Goal: Communication & Community: Share content

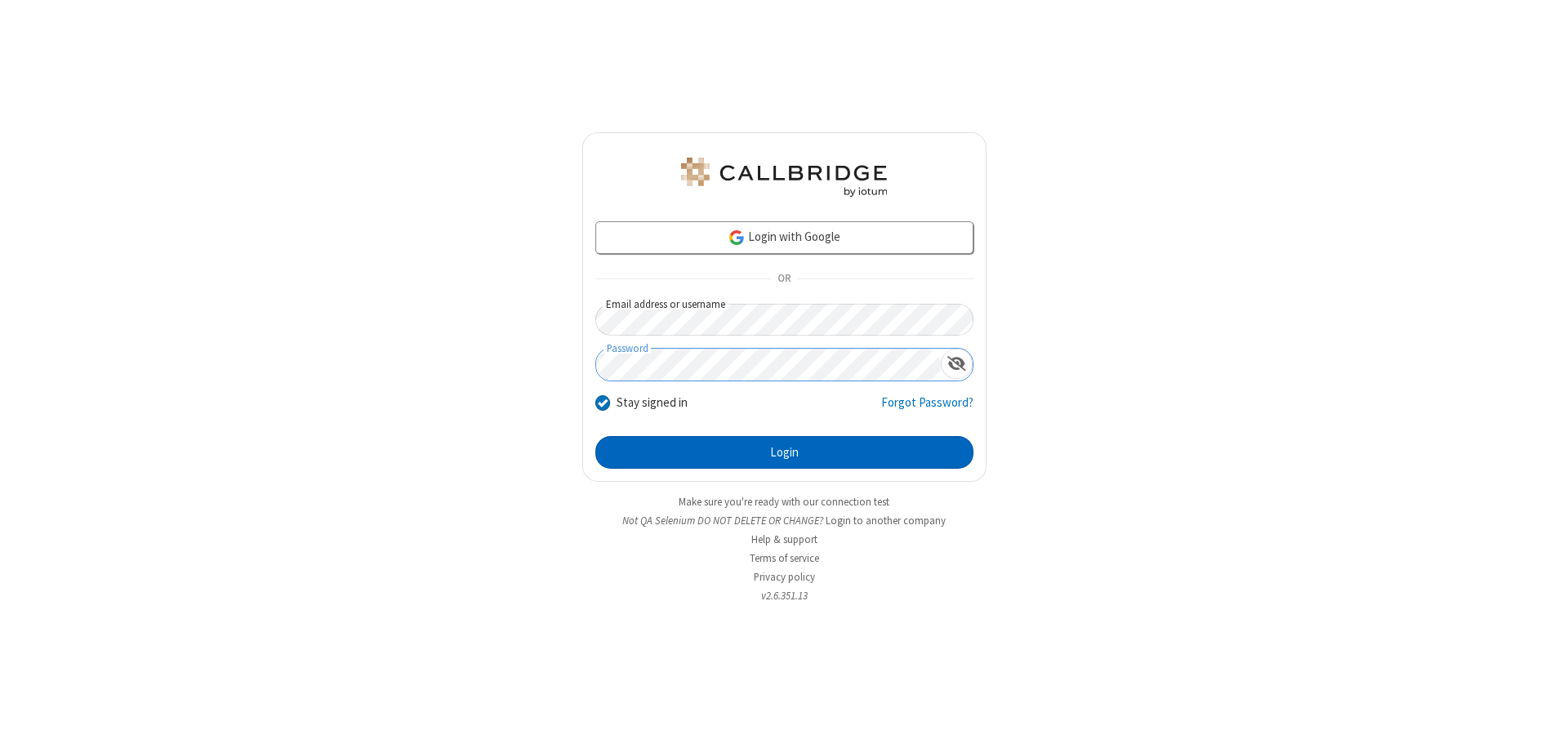
click at [784, 452] on button "Login" at bounding box center [784, 452] width 378 height 32
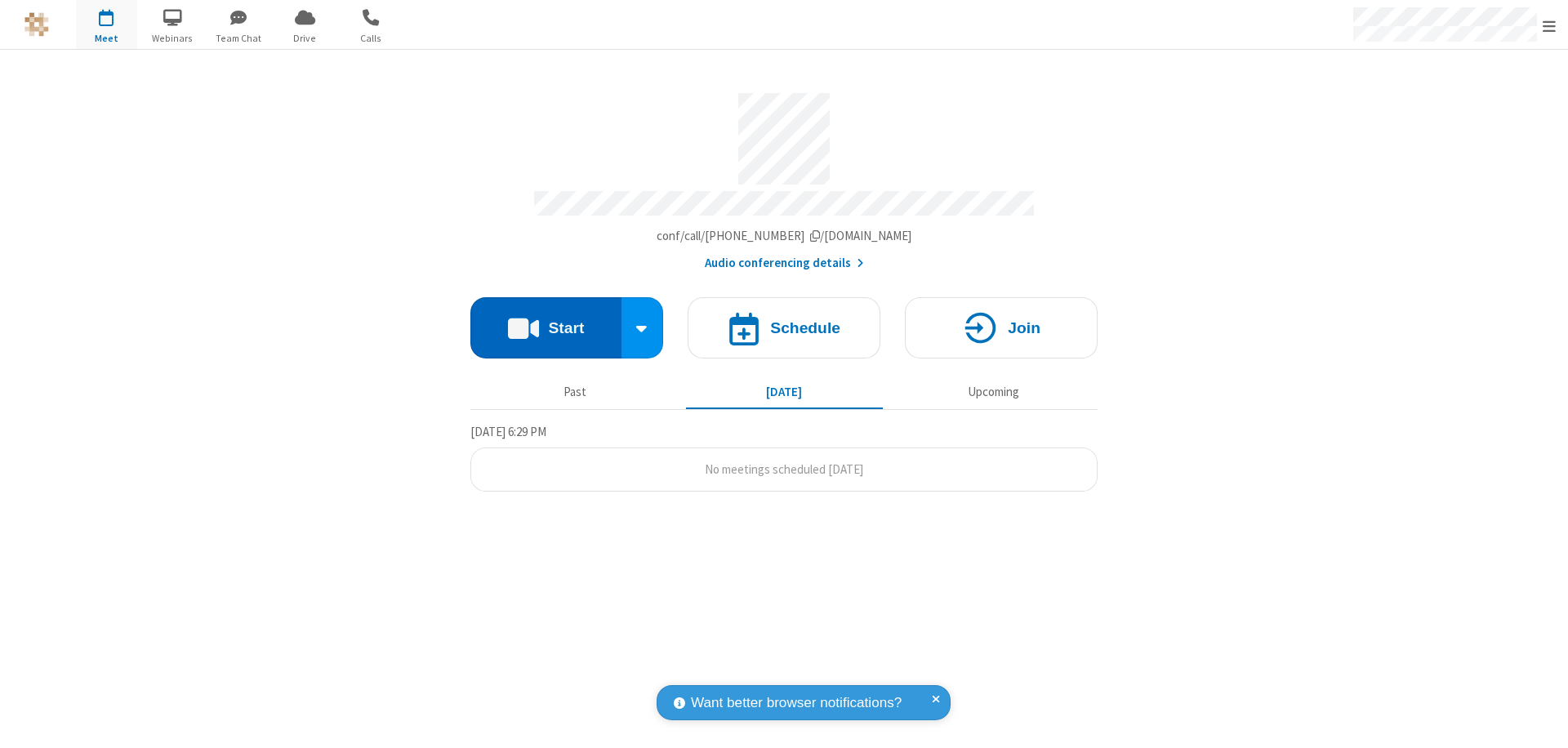
click at [546, 320] on button "Start" at bounding box center [546, 327] width 151 height 61
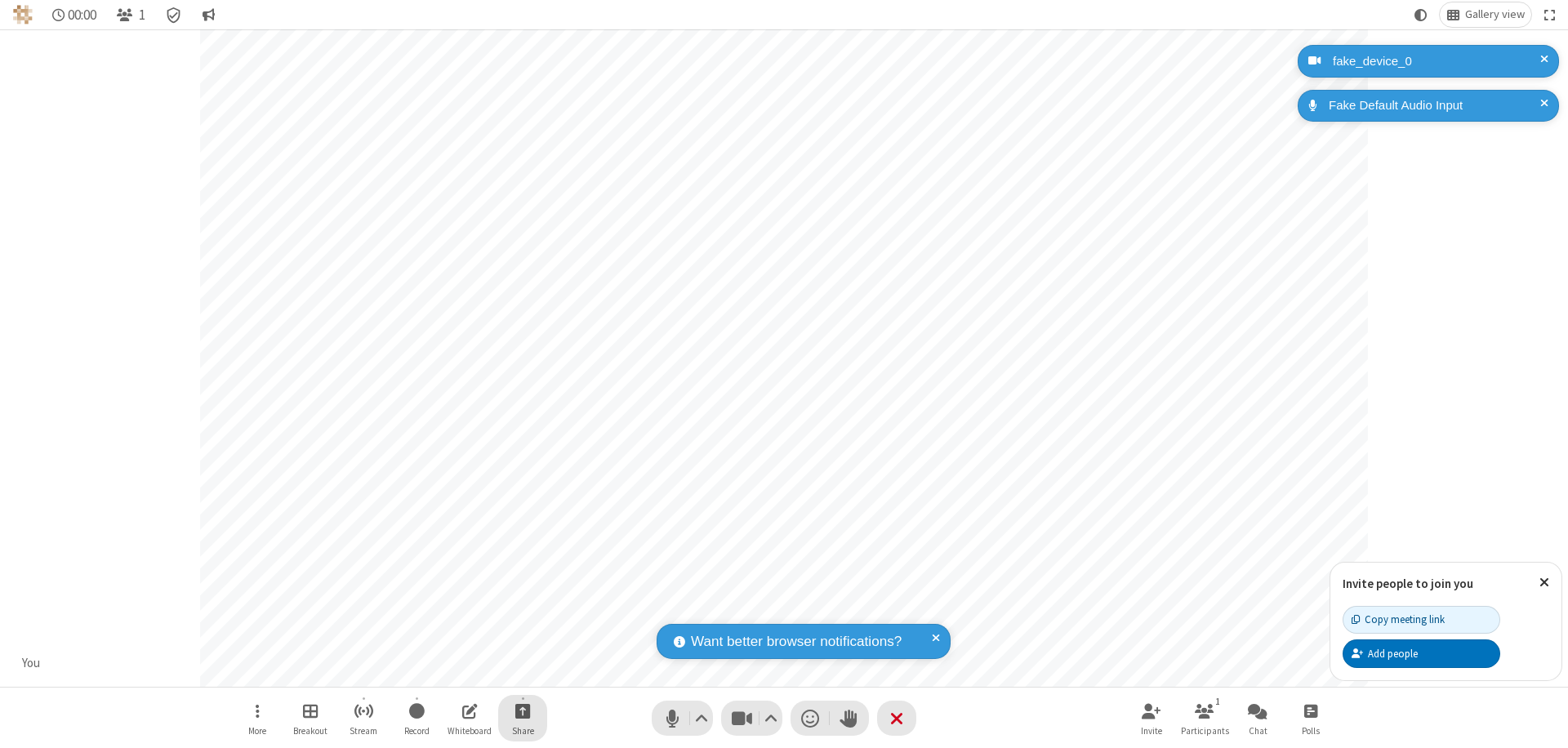
click at [523, 710] on span "Start sharing" at bounding box center [523, 710] width 15 height 20
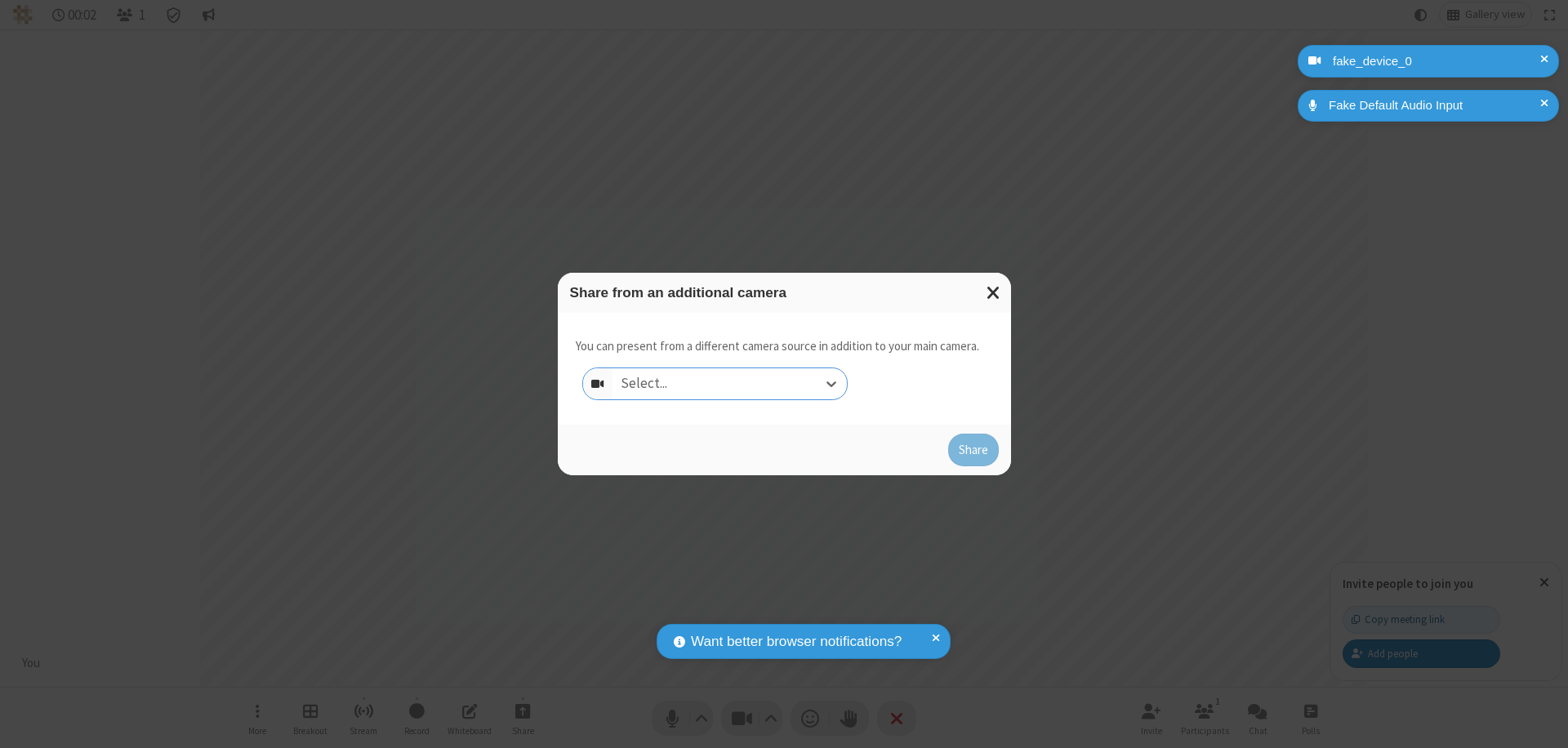
click at [729, 384] on div "Select..." at bounding box center [729, 384] width 234 height 31
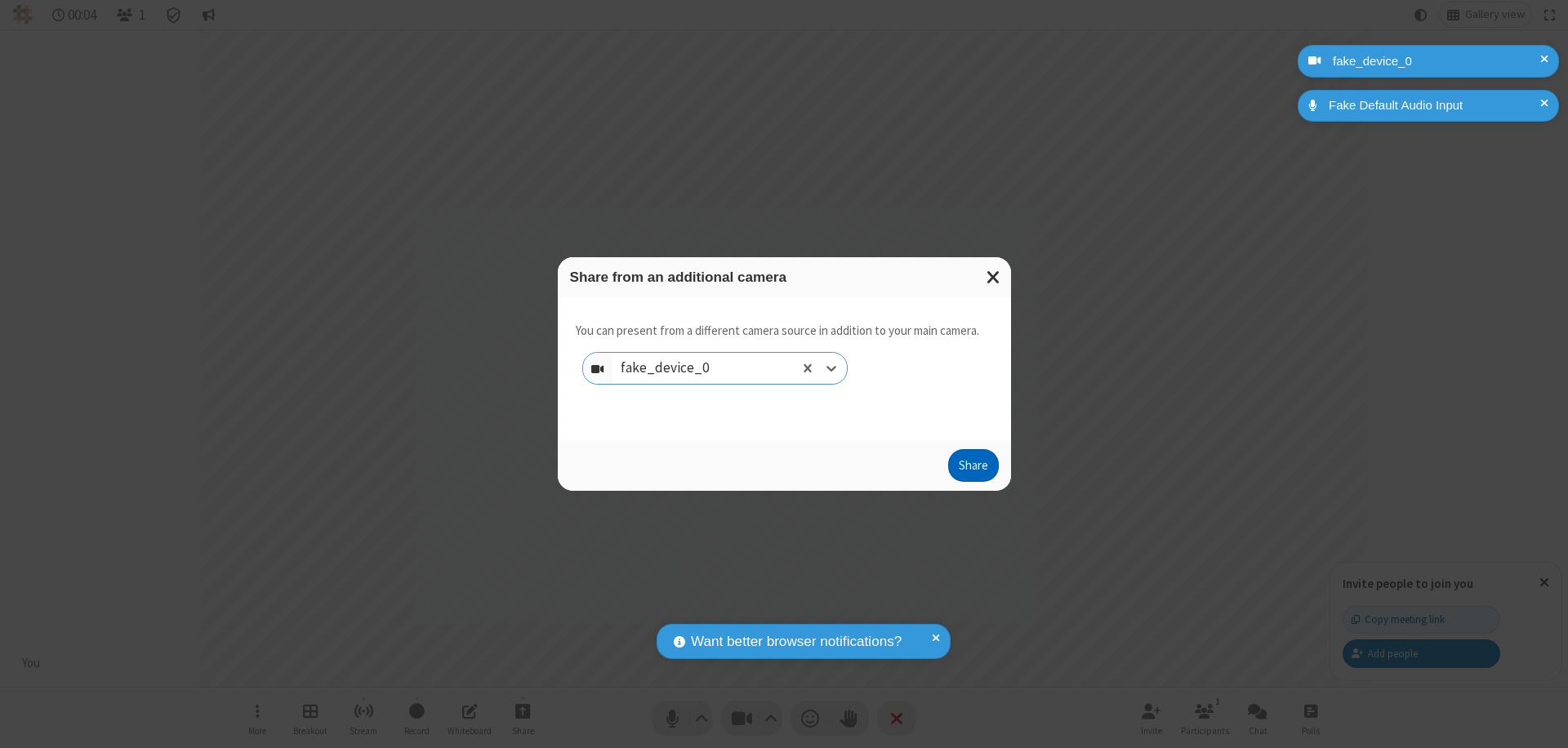
click at [973, 468] on button "Share" at bounding box center [973, 465] width 50 height 32
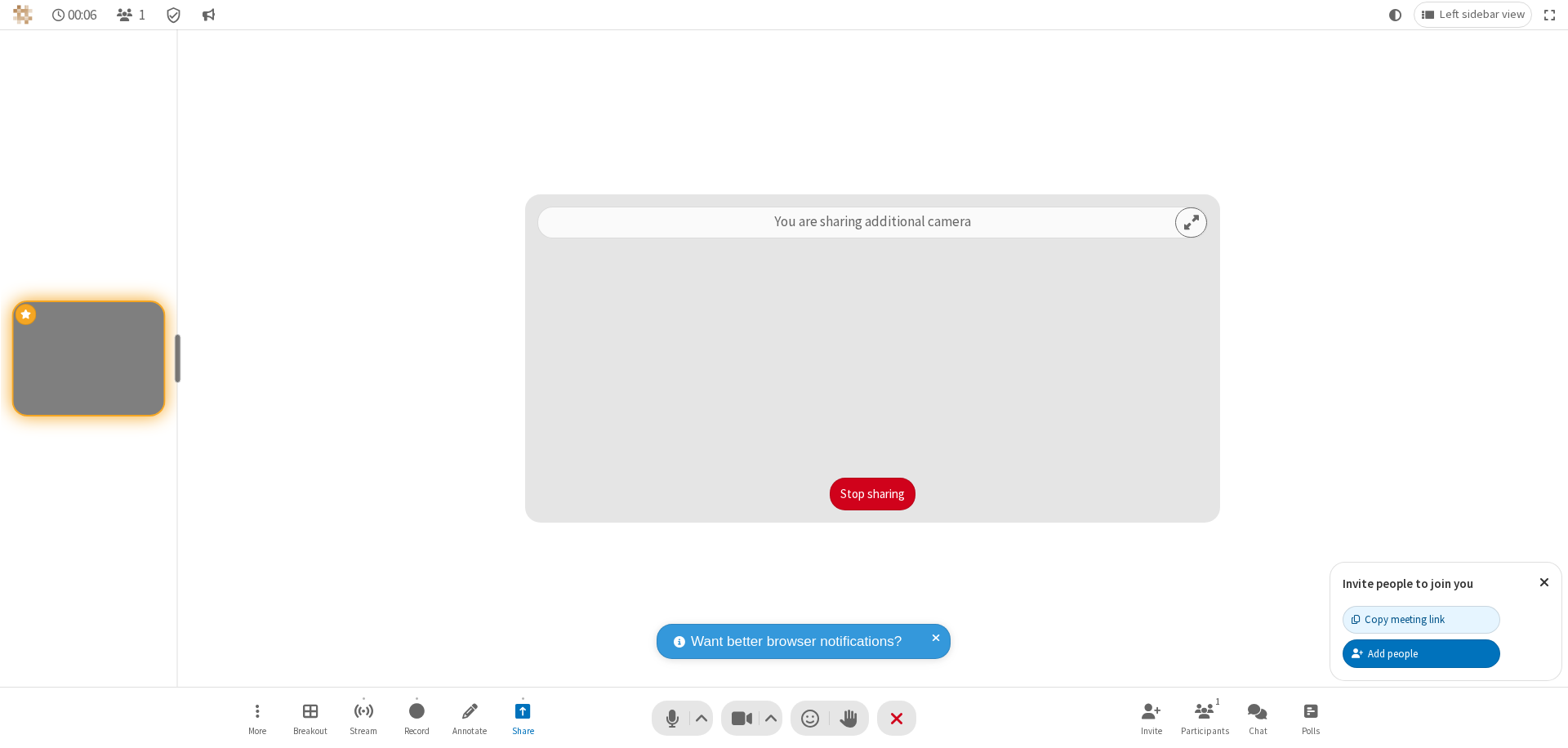
click at [872, 494] on button "Stop sharing" at bounding box center [872, 494] width 86 height 32
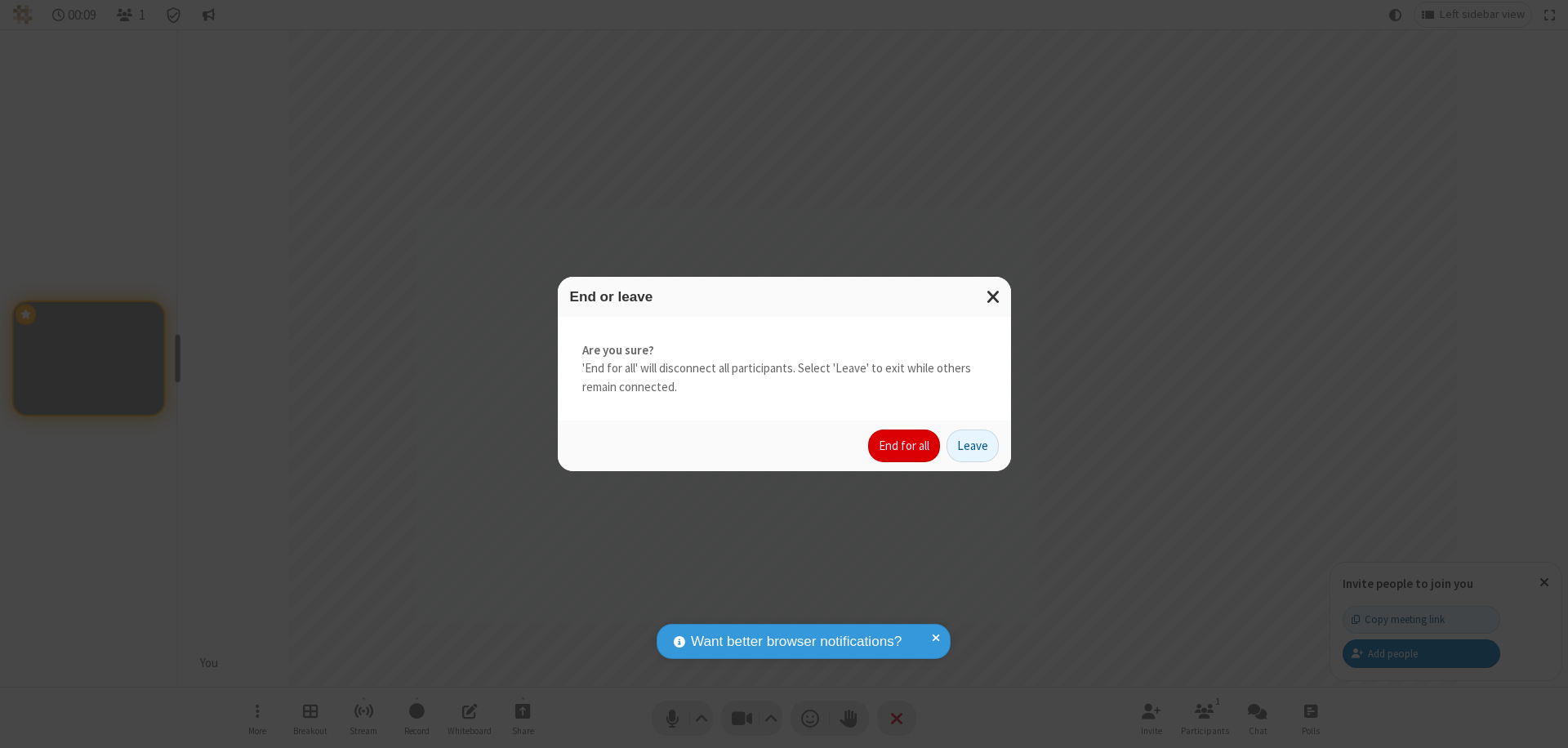
click at [904, 445] on button "End for all" at bounding box center [903, 445] width 71 height 32
